Goal: Information Seeking & Learning: Learn about a topic

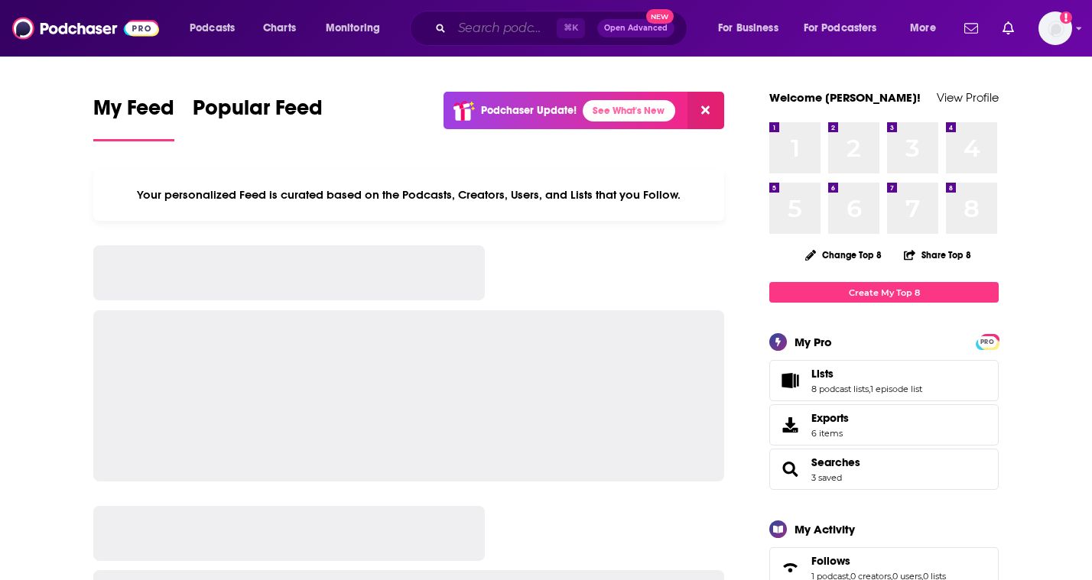
click at [461, 28] on input "Search podcasts, credits, & more..." at bounding box center [504, 28] width 105 height 24
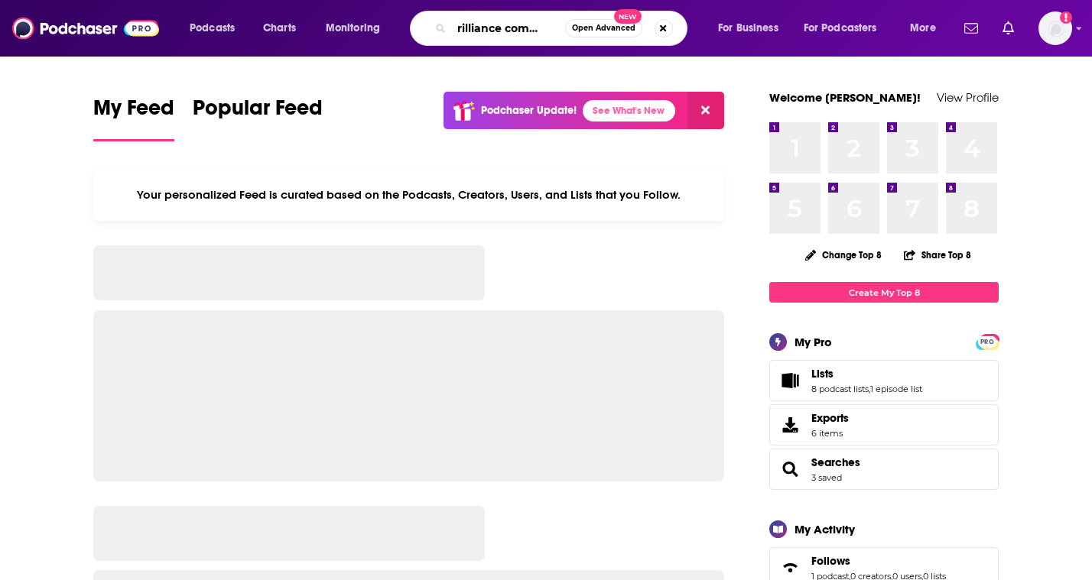
scroll to position [0, 15]
type input "brilliance commerce"
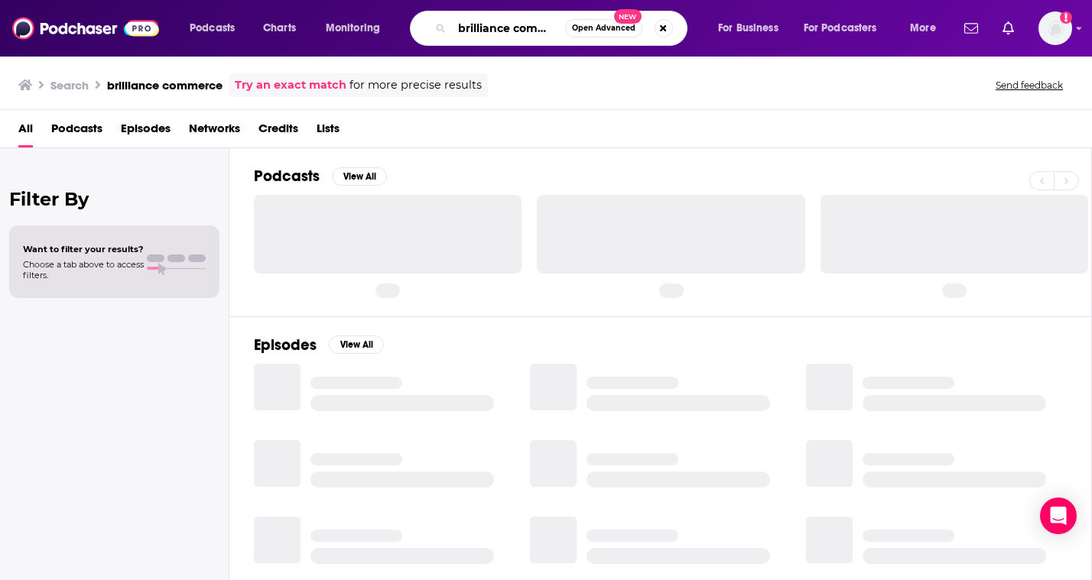
click at [534, 30] on input "brilliance commerce" at bounding box center [508, 28] width 113 height 24
